Goal: Information Seeking & Learning: Find contact information

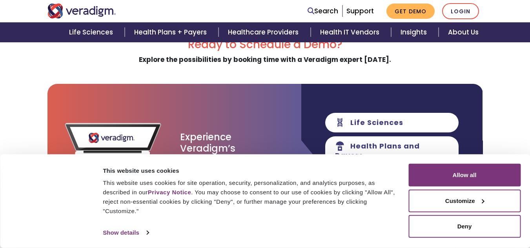
scroll to position [39, 0]
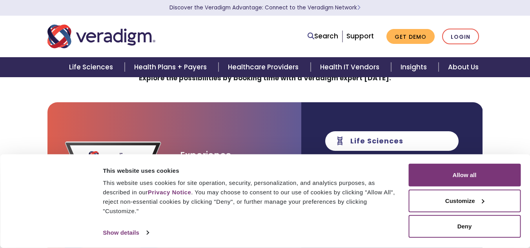
click at [355, 31] on ul "Search Support Get Demo Login" at bounding box center [392, 37] width 179 height 16
click at [356, 34] on link "Support" at bounding box center [359, 35] width 27 height 9
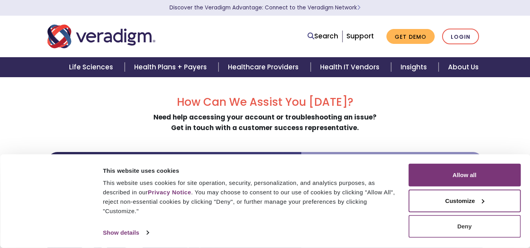
click at [482, 221] on button "Deny" at bounding box center [464, 226] width 112 height 23
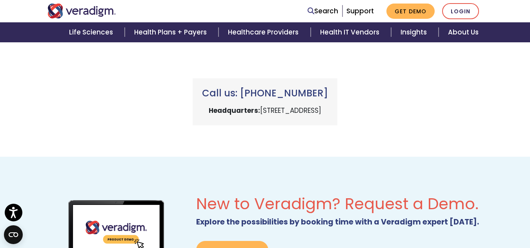
scroll to position [353, 0]
